Goal: Task Accomplishment & Management: Complete application form

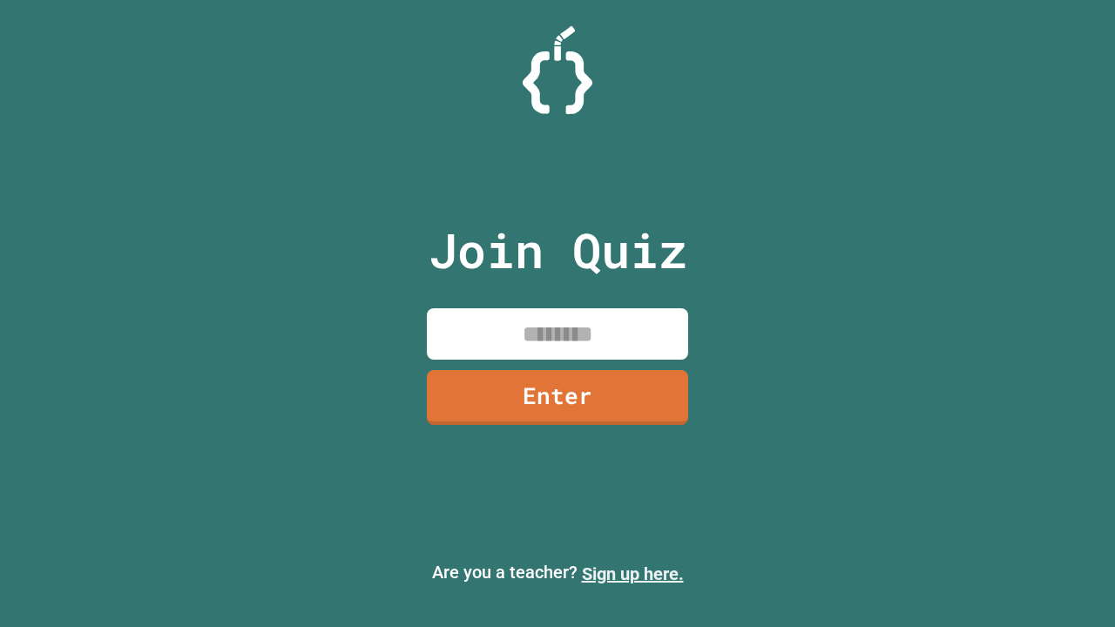
click at [632, 574] on link "Sign up here." at bounding box center [633, 573] width 102 height 21
